Goal: Task Accomplishment & Management: Manage account settings

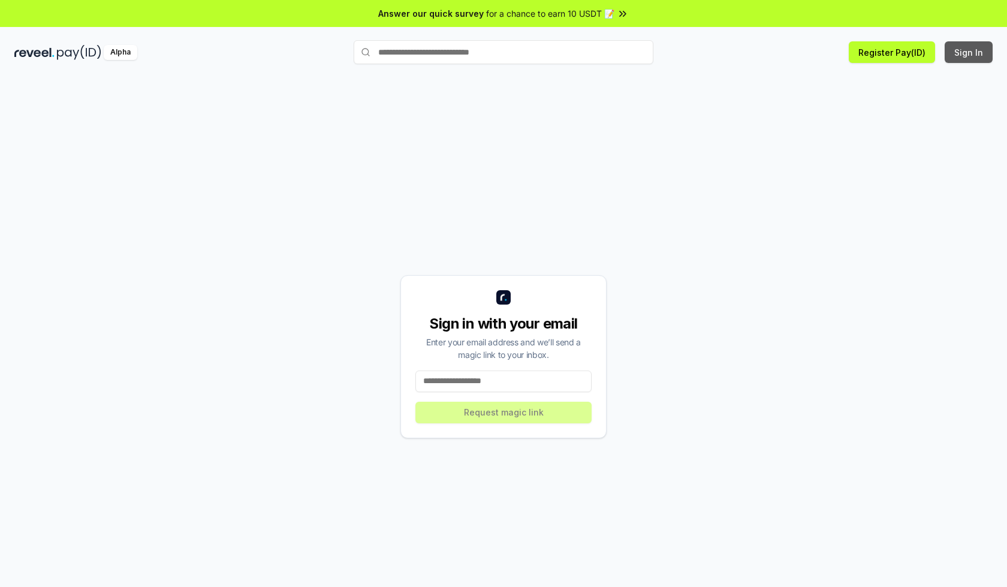
click at [969, 52] on button "Sign In" at bounding box center [969, 52] width 48 height 22
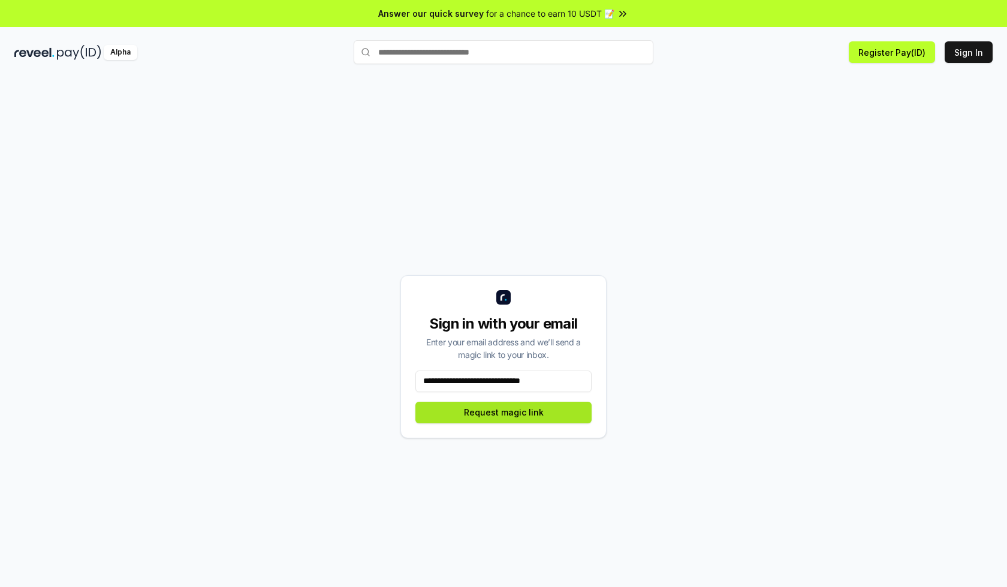
type input "**********"
click at [504, 412] on button "Request magic link" at bounding box center [503, 413] width 176 height 22
